Goal: Register for event/course

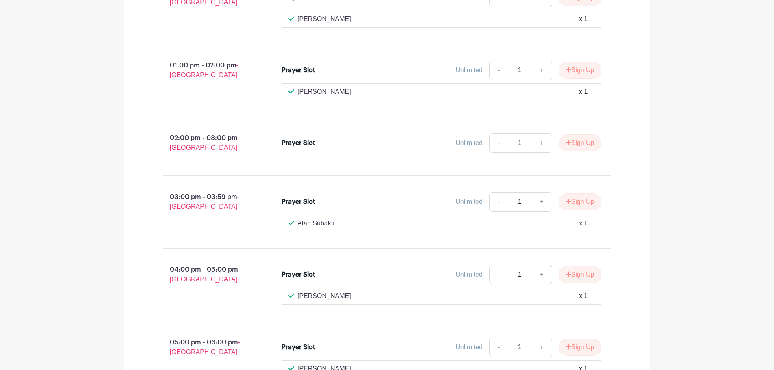
scroll to position [1625, 0]
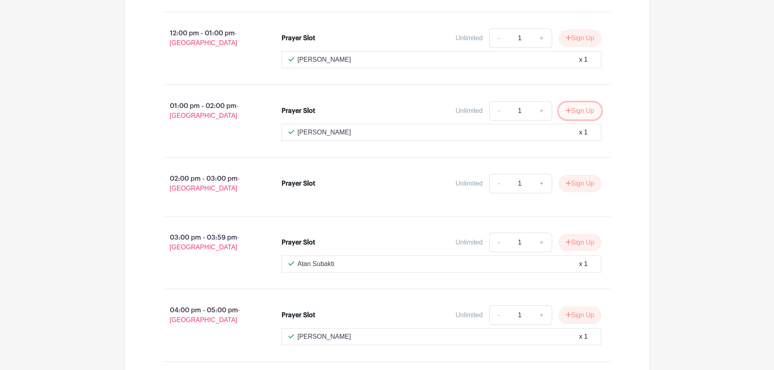
click at [573, 102] on button "Sign Up" at bounding box center [579, 110] width 43 height 17
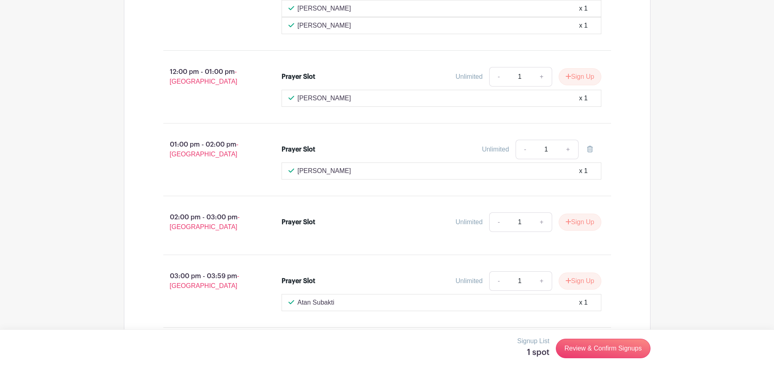
scroll to position [1584, 0]
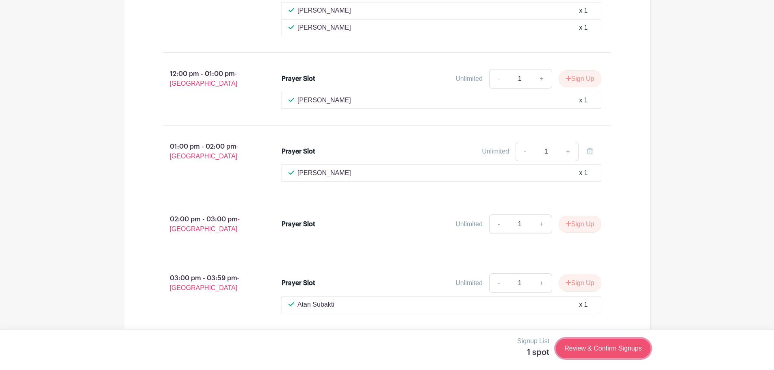
click at [615, 349] on link "Review & Confirm Signups" at bounding box center [603, 348] width 94 height 19
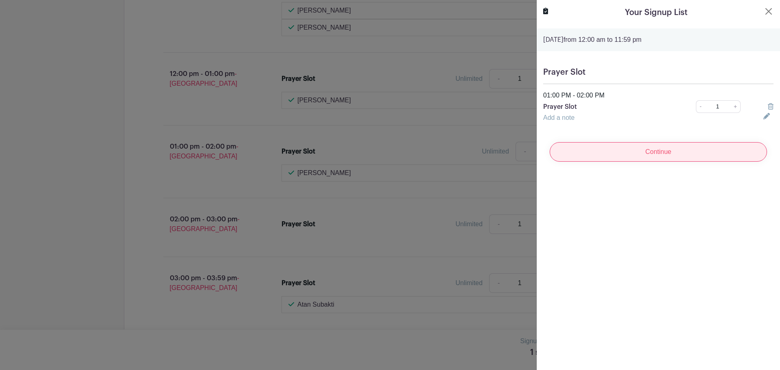
click at [662, 154] on input "Continue" at bounding box center [658, 151] width 217 height 19
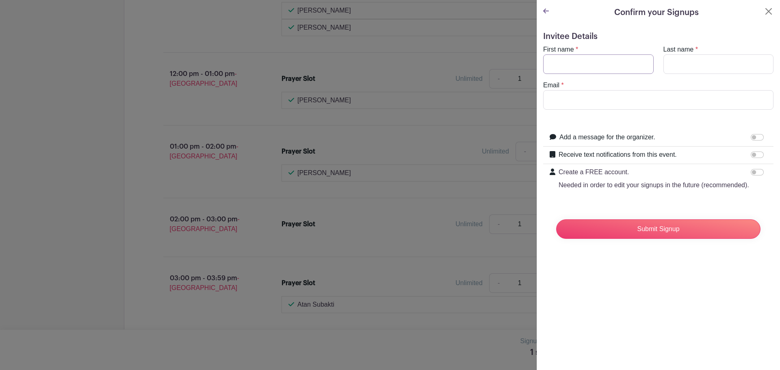
click at [588, 67] on input "First name" at bounding box center [598, 63] width 110 height 19
type input "[PERSON_NAME]"
type input ":"
type input "Lie"
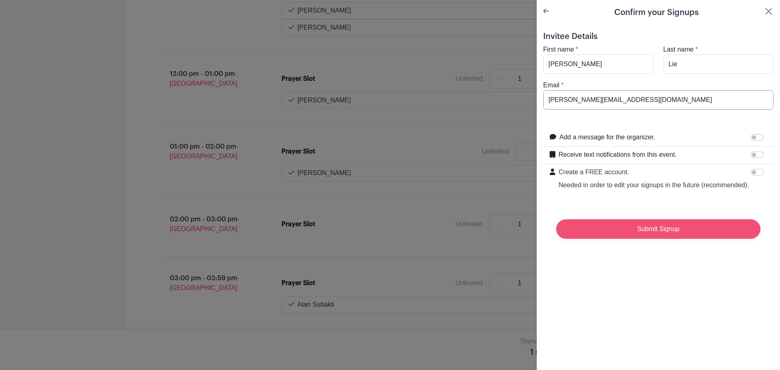
type input "[PERSON_NAME][EMAIL_ADDRESS][DOMAIN_NAME]"
click at [664, 237] on input "Submit Signup" at bounding box center [658, 228] width 204 height 19
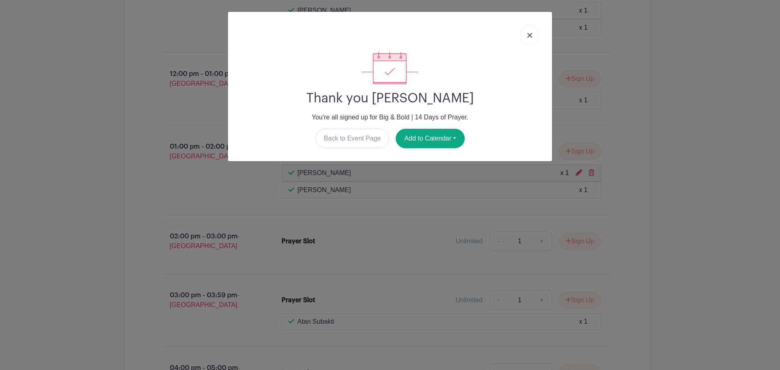
click at [532, 36] on link at bounding box center [529, 35] width 19 height 20
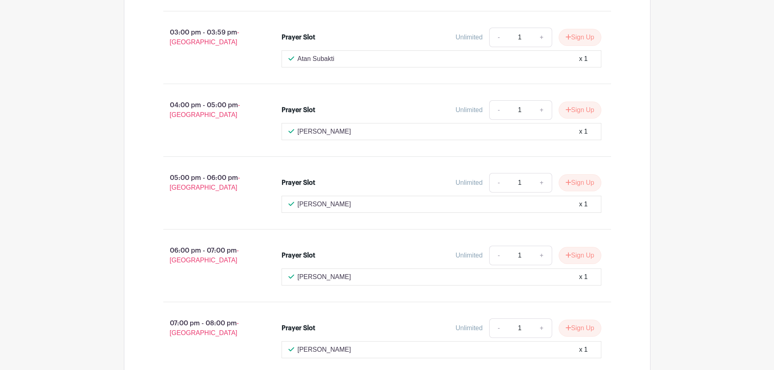
scroll to position [1868, 0]
